Goal: Transaction & Acquisition: Purchase product/service

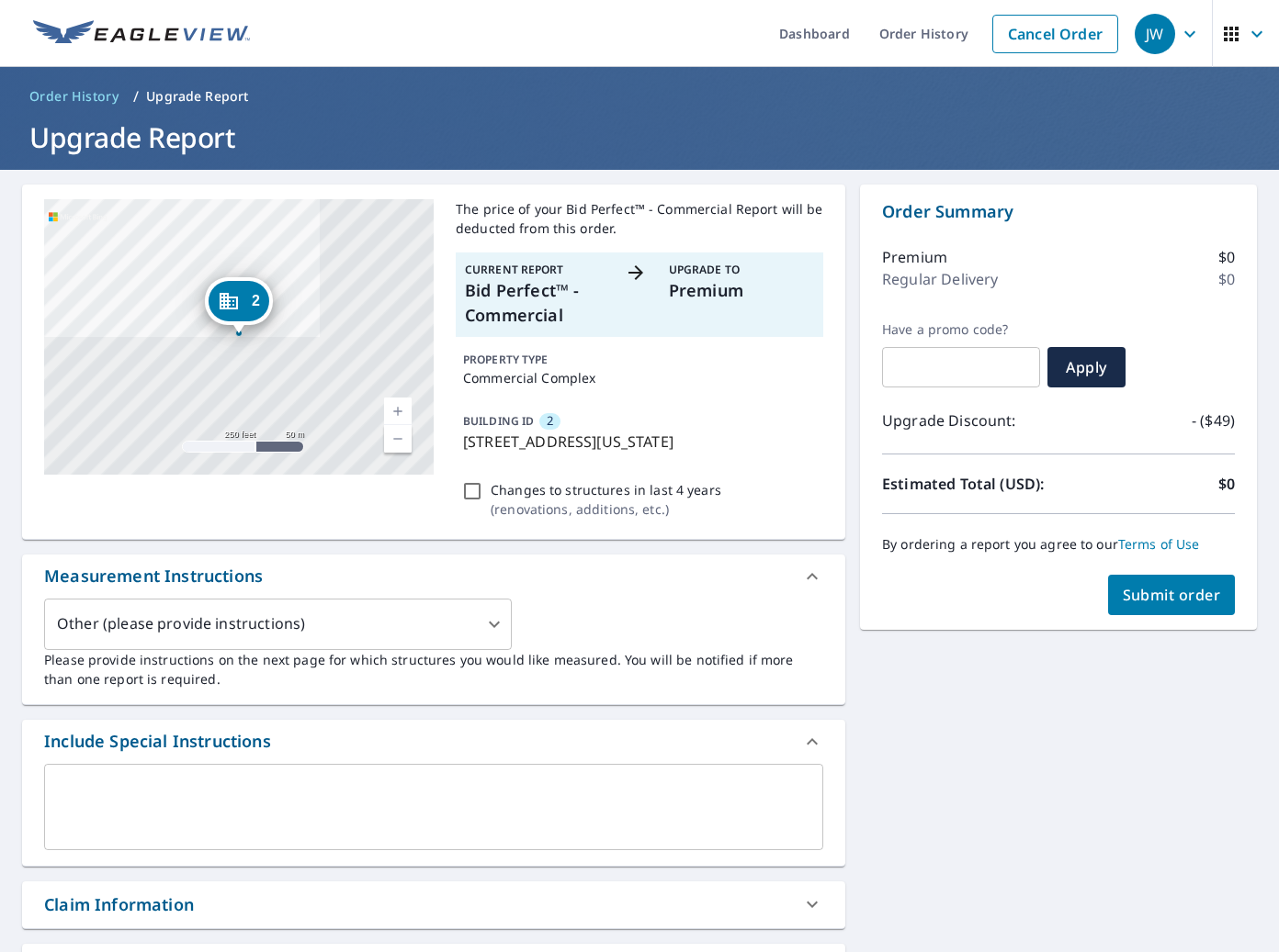
click at [1181, 605] on span "Submit order" at bounding box center [1172, 595] width 98 height 20
click at [1148, 606] on button "Submit order" at bounding box center [1172, 595] width 128 height 41
